Goal: Task Accomplishment & Management: Manage account settings

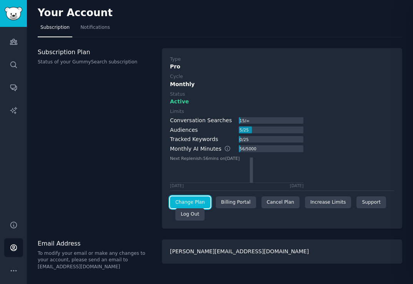
click at [189, 207] on link "Change Plan" at bounding box center [190, 203] width 40 height 12
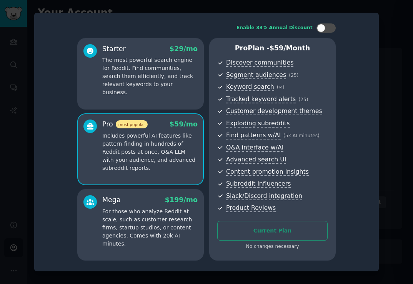
click at [17, 52] on div at bounding box center [206, 142] width 413 height 284
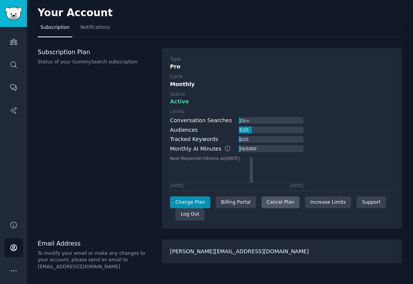
click at [279, 203] on div "Cancel Plan" at bounding box center [281, 203] width 38 height 12
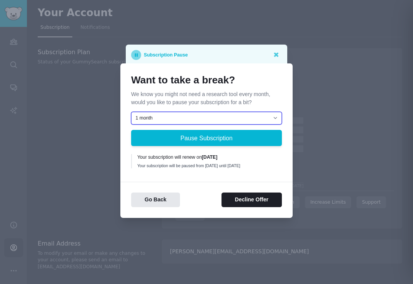
click at [180, 112] on select "1 month 2 months 3 months Choose a custom date to resume" at bounding box center [206, 118] width 151 height 13
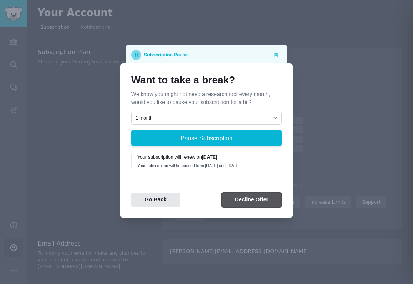
click at [243, 205] on button "Decline Offer" at bounding box center [252, 200] width 60 height 15
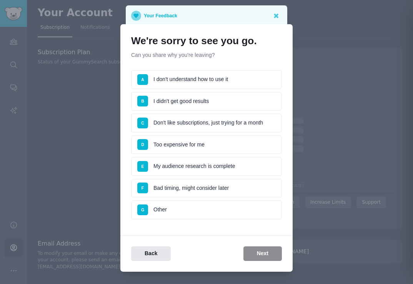
click at [215, 147] on li "D Too expensive for me" at bounding box center [206, 144] width 151 height 19
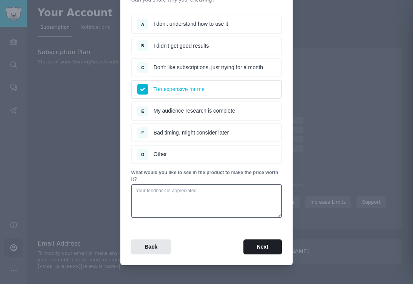
scroll to position [63, 0]
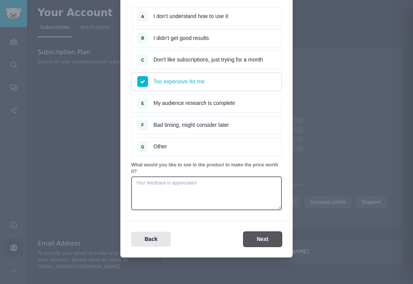
click at [257, 244] on button "Next" at bounding box center [263, 239] width 38 height 15
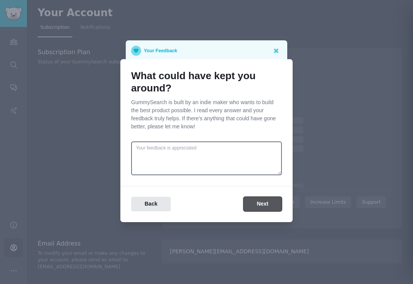
scroll to position [0, 0]
click at [256, 202] on button "Next" at bounding box center [263, 204] width 38 height 15
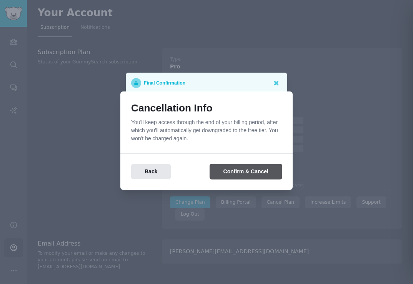
click at [235, 174] on button "Confirm & Cancel" at bounding box center [246, 171] width 72 height 15
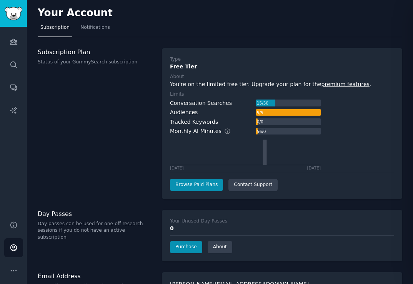
scroll to position [5, 0]
